Goal: Navigation & Orientation: Find specific page/section

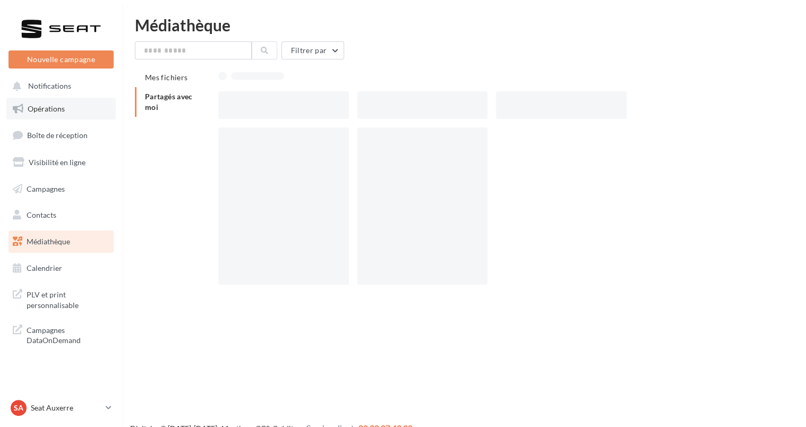
click at [63, 108] on span "Opérations" at bounding box center [46, 108] width 37 height 9
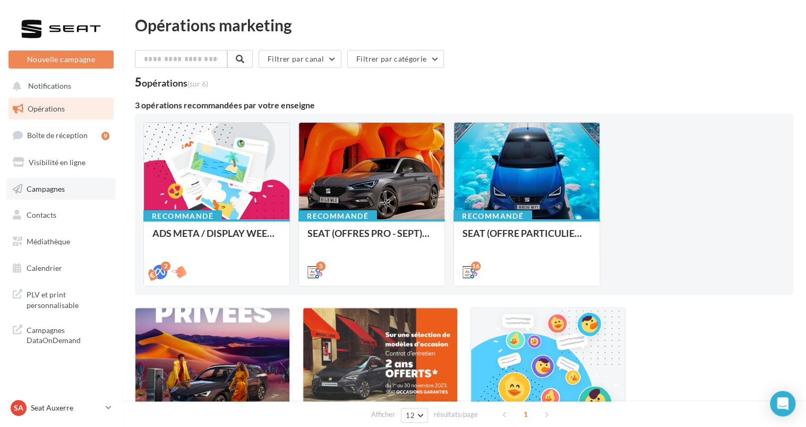
click at [72, 184] on link "Campagnes" at bounding box center [60, 189] width 109 height 22
